Goal: Contribute content

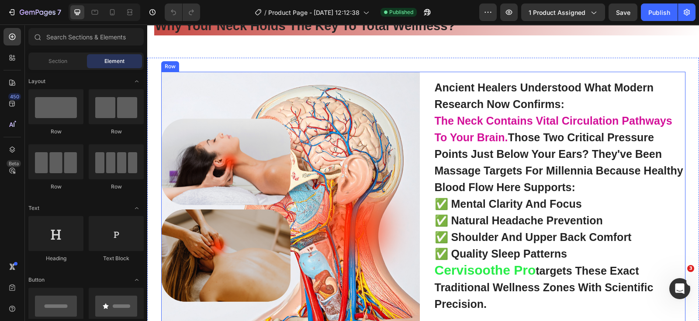
scroll to position [873, 0]
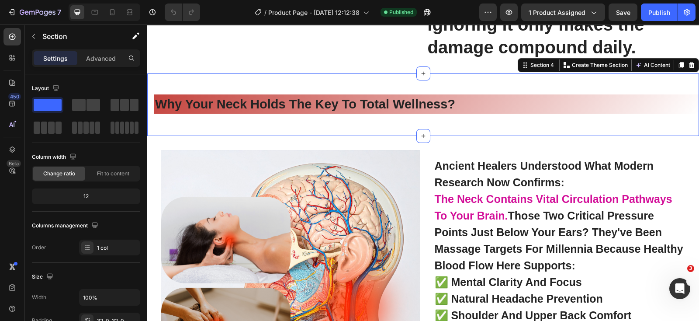
click at [238, 112] on div "why your neck holds the key to total wellness? Heading Section 4 You can create…" at bounding box center [423, 104] width 552 height 62
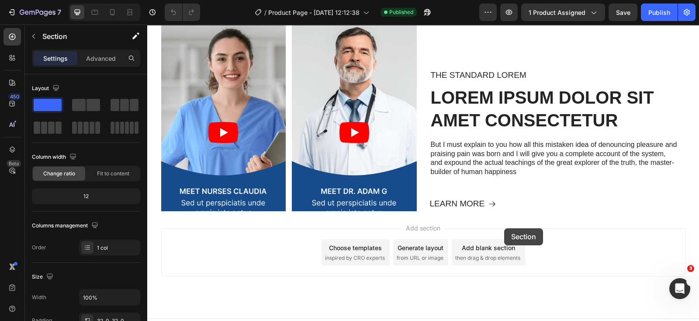
scroll to position [2403, 0]
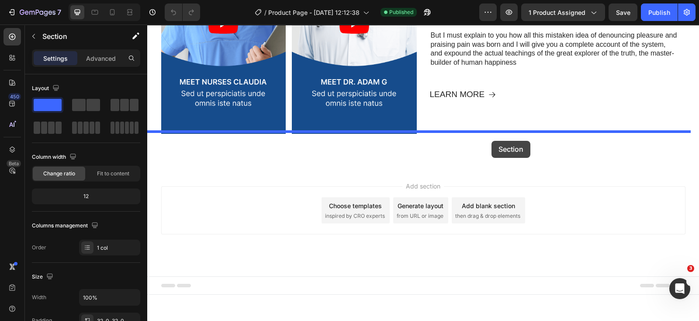
drag, startPoint x: 520, startPoint y: 95, endPoint x: 492, endPoint y: 141, distance: 53.6
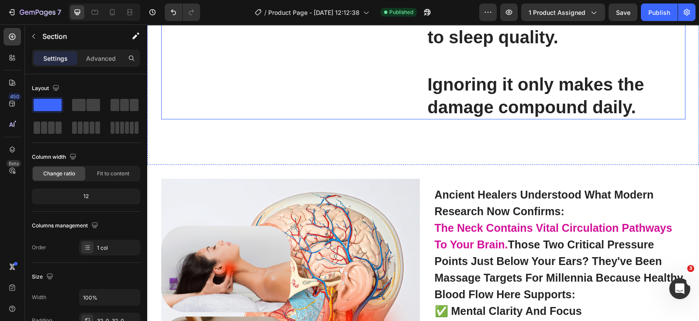
scroll to position [812, 0]
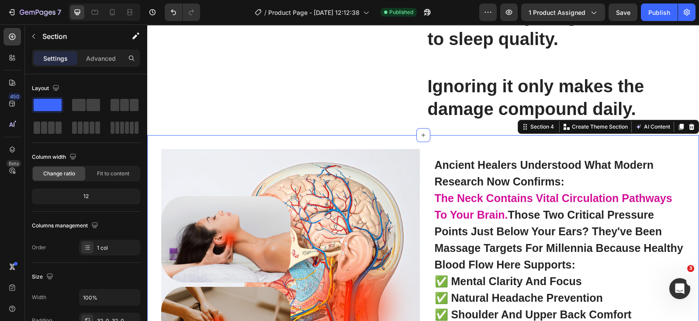
click at [354, 177] on div "Image ancient healers understood what modern research now confirms: the neck co…" at bounding box center [423, 288] width 552 height 306
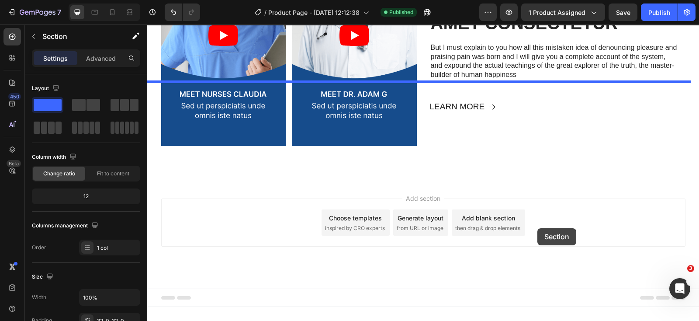
scroll to position [2396, 0]
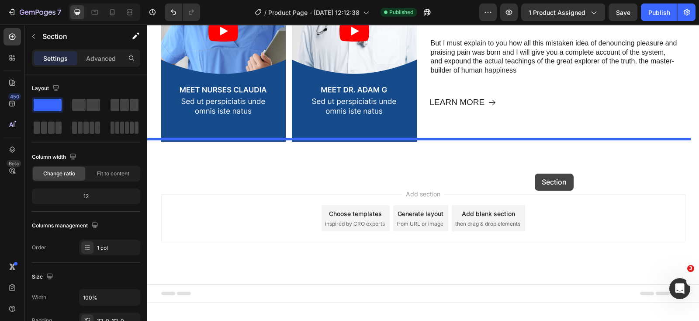
drag, startPoint x: 514, startPoint y: 159, endPoint x: 535, endPoint y: 173, distance: 25.1
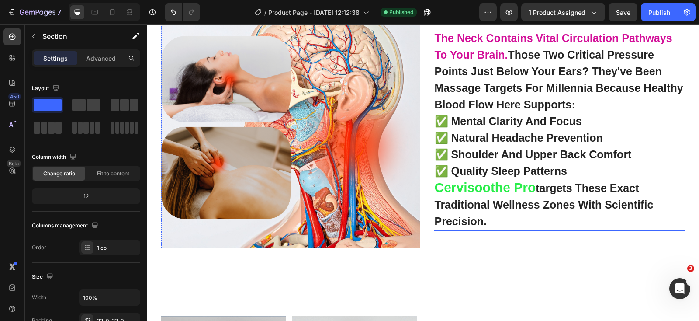
scroll to position [2199, 0]
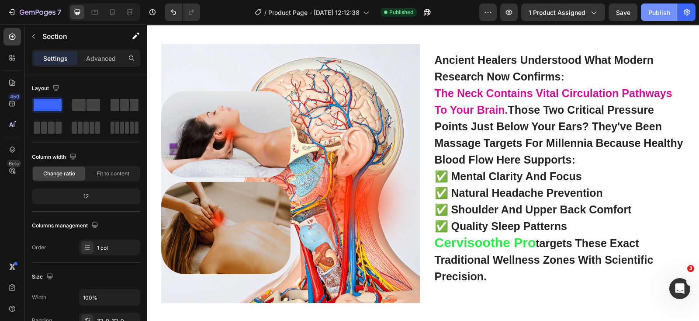
click at [650, 8] on div "Publish" at bounding box center [659, 12] width 22 height 9
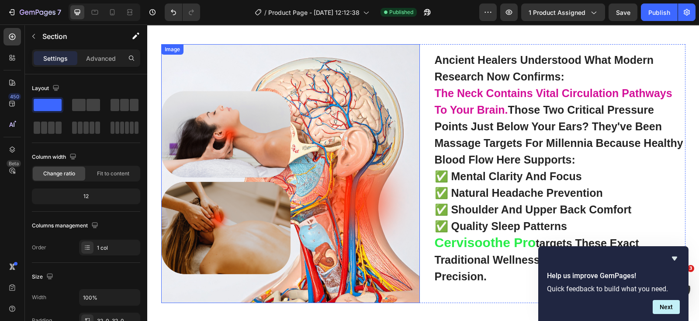
click at [346, 185] on img at bounding box center [290, 173] width 259 height 259
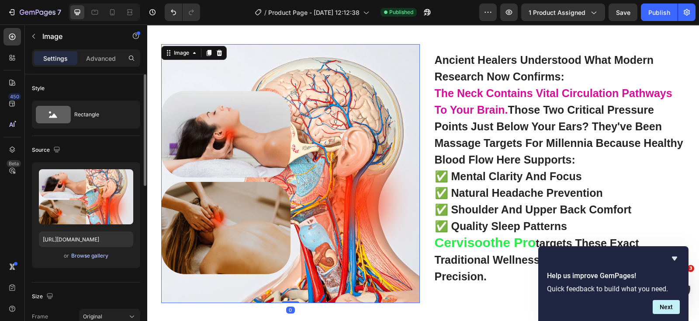
click at [83, 252] on div "Browse gallery" at bounding box center [89, 256] width 37 height 8
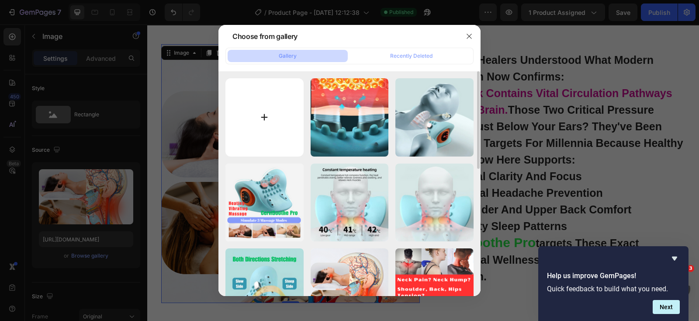
click at [258, 130] on input "file" at bounding box center [264, 117] width 78 height 78
type input "C:\fakepath\pp10.png"
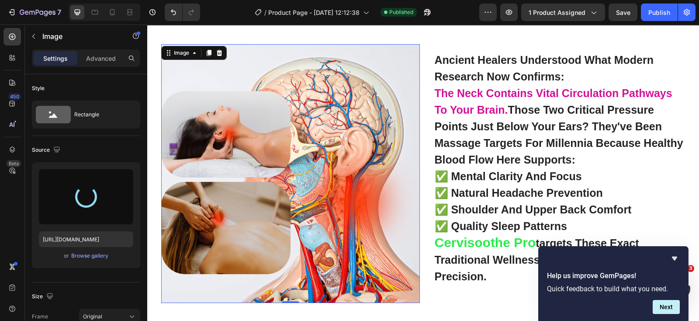
type input "[URL][DOMAIN_NAME]"
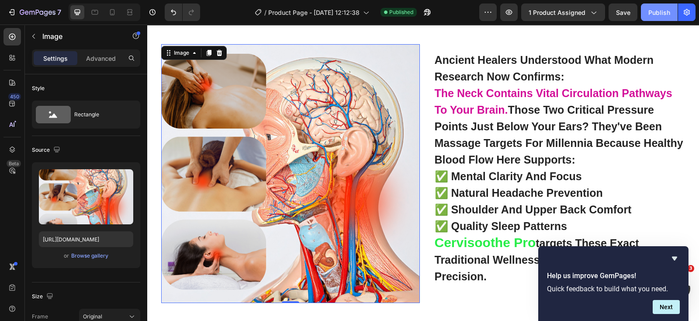
click at [663, 10] on div "Publish" at bounding box center [659, 12] width 22 height 9
click at [666, 305] on button "Next" at bounding box center [666, 307] width 27 height 14
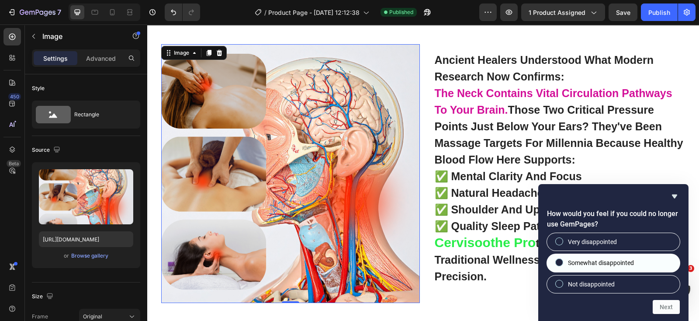
click at [620, 258] on span "Somewhat disappointed" at bounding box center [601, 262] width 66 height 9
click at [562, 260] on input "Somewhat disappointed" at bounding box center [560, 263] width 6 height 6
radio input "true"
click at [663, 307] on button "Next" at bounding box center [666, 307] width 27 height 14
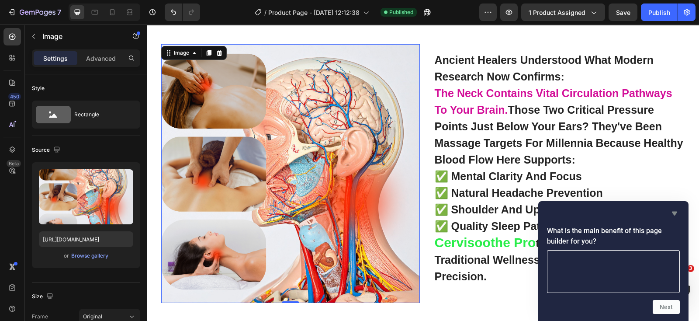
click at [672, 214] on icon "Hide survey" at bounding box center [674, 213] width 10 height 10
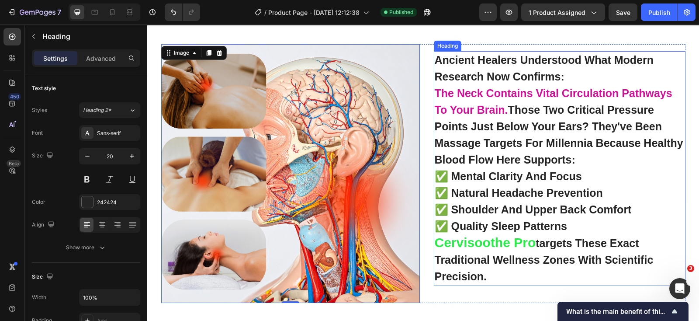
click at [606, 224] on h2 "ancient healers understood what modern research now confirms: the neck contains…" at bounding box center [560, 168] width 252 height 235
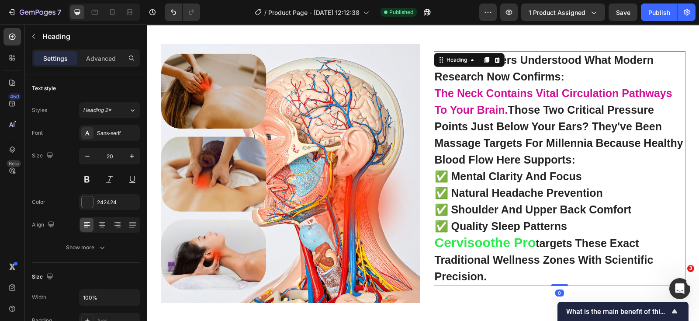
click at [575, 226] on h2 "ancient healers understood what modern research now confirms: the neck contains…" at bounding box center [560, 168] width 252 height 235
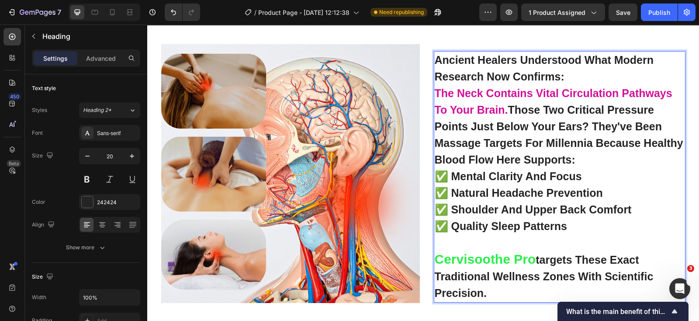
click at [601, 159] on p "ancient healers understood what modern research now confirms: the neck contains…" at bounding box center [560, 176] width 250 height 249
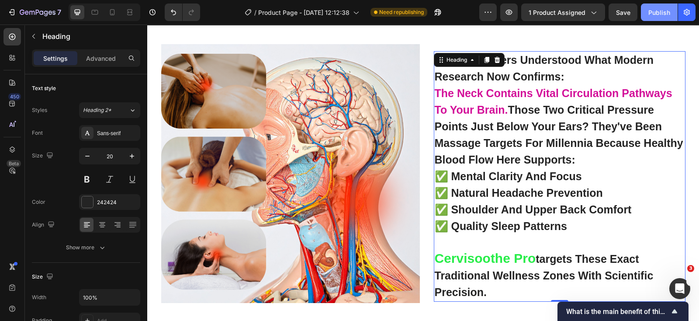
click at [662, 10] on div "Publish" at bounding box center [659, 12] width 22 height 9
